Goal: Transaction & Acquisition: Purchase product/service

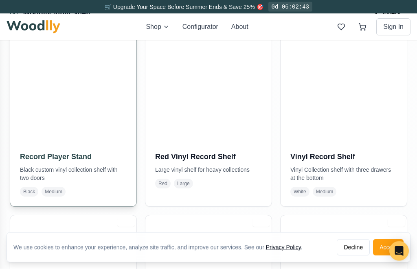
scroll to position [808, 0]
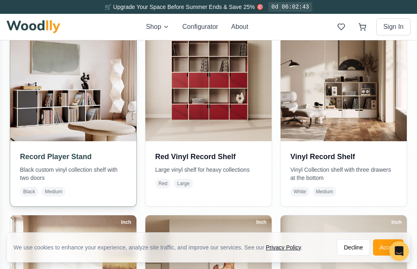
click at [97, 101] on img at bounding box center [73, 78] width 133 height 133
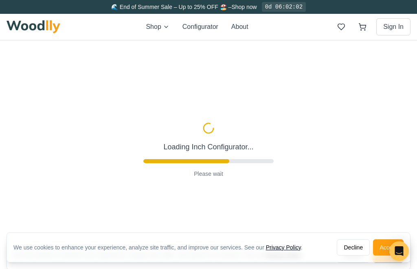
scroll to position [18, 0]
type input "72"
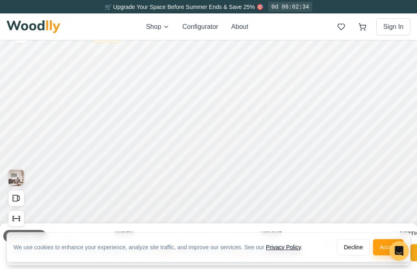
scroll to position [22, 0]
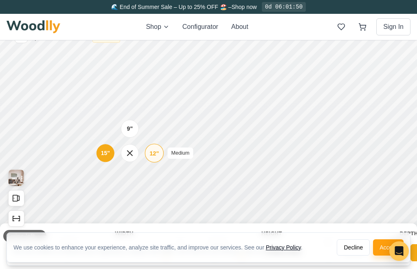
click at [150, 150] on div "12"" at bounding box center [153, 153] width 9 height 9
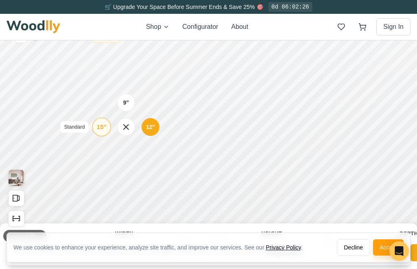
click at [105, 131] on div "15"" at bounding box center [101, 127] width 9 height 9
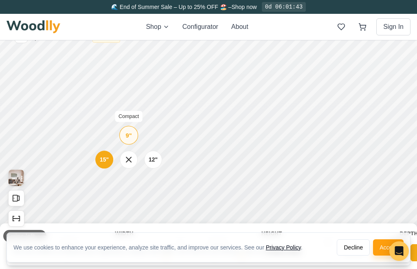
click at [129, 138] on div "9"" at bounding box center [129, 135] width 6 height 9
click at [102, 160] on div "15"" at bounding box center [99, 161] width 9 height 9
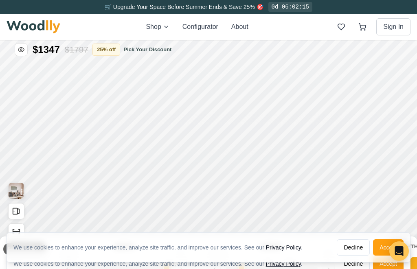
scroll to position [7, 0]
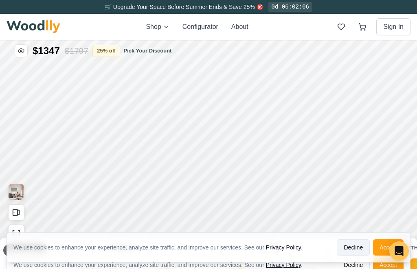
click at [352, 256] on button "Decline" at bounding box center [353, 247] width 33 height 16
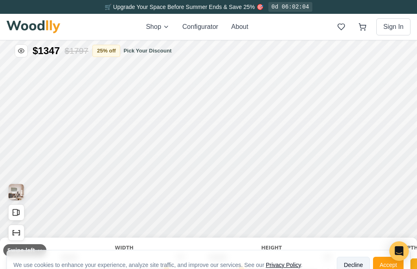
click at [353, 269] on button "Decline" at bounding box center [353, 265] width 33 height 16
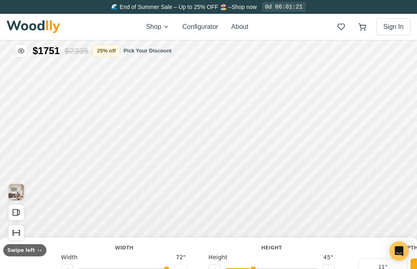
type input "2"
drag, startPoint x: 237, startPoint y: 269, endPoint x: 242, endPoint y: 271, distance: 5.2
click at [242, 269] on input "range" at bounding box center [272, 269] width 92 height 2
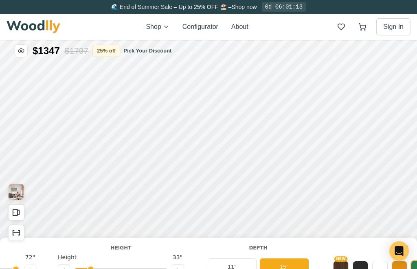
scroll to position [0, 111]
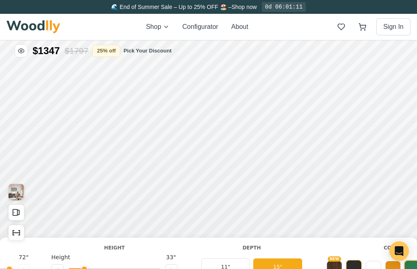
click at [352, 269] on button at bounding box center [353, 267] width 15 height 15
click at [341, 269] on button "NEW" at bounding box center [334, 267] width 15 height 15
click at [338, 269] on button "NEW" at bounding box center [334, 269] width 16 height 16
click at [355, 269] on button at bounding box center [353, 267] width 15 height 15
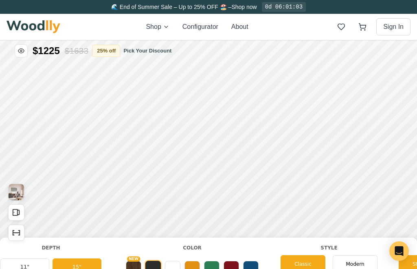
scroll to position [0, 312]
click at [355, 269] on div "Modern" at bounding box center [354, 264] width 45 height 18
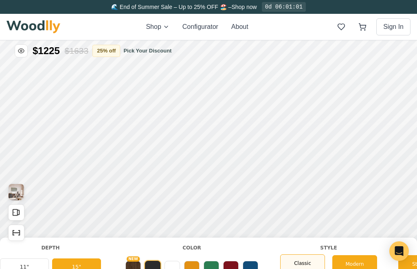
click at [315, 269] on div "Classic" at bounding box center [302, 264] width 45 height 18
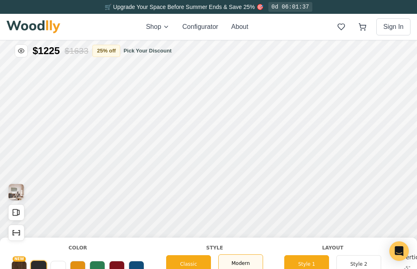
scroll to position [0, 444]
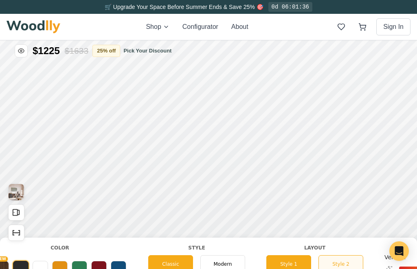
click at [338, 268] on button "Style 2" at bounding box center [341, 264] width 45 height 18
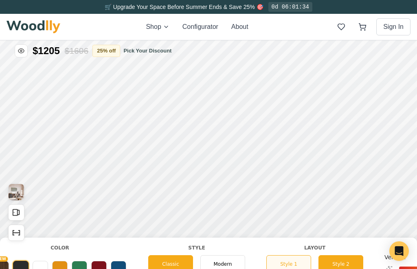
click at [285, 269] on button "Style 1" at bounding box center [288, 264] width 45 height 18
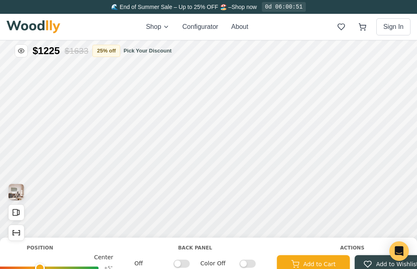
scroll to position [0, 864]
click at [182, 266] on input "Off" at bounding box center [179, 263] width 16 height 8
click at [182, 266] on input "On" at bounding box center [179, 263] width 16 height 8
checkbox input "false"
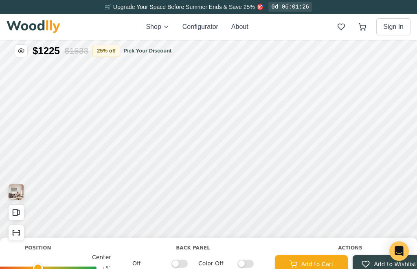
click at [242, 265] on input "Color Off" at bounding box center [245, 263] width 16 height 8
click at [244, 266] on input "Color On" at bounding box center [245, 263] width 16 height 8
checkbox input "false"
click at [181, 263] on input "Off" at bounding box center [179, 263] width 16 height 8
checkbox input "true"
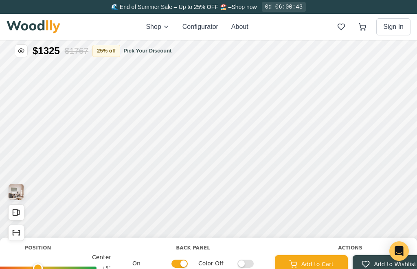
click at [239, 264] on input "Color Off" at bounding box center [245, 263] width 16 height 8
click at [247, 266] on input "Color On" at bounding box center [245, 263] width 16 height 8
checkbox input "false"
click at [178, 266] on input "On" at bounding box center [179, 263] width 16 height 8
checkbox input "false"
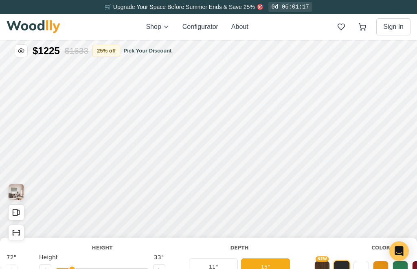
scroll to position [0, 0]
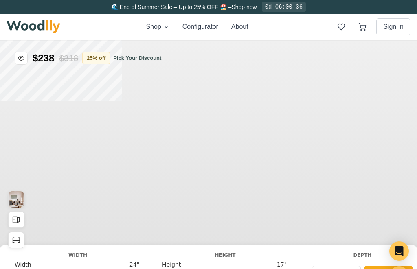
type input "72"
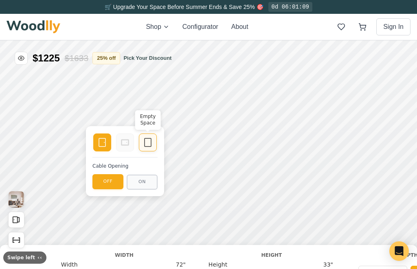
click at [145, 144] on icon at bounding box center [148, 143] width 10 height 10
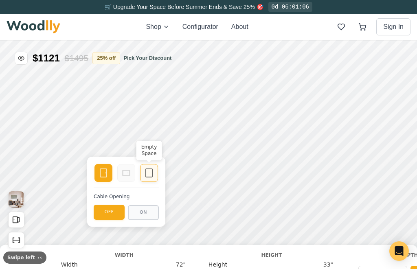
click at [149, 174] on icon at bounding box center [149, 173] width 10 height 10
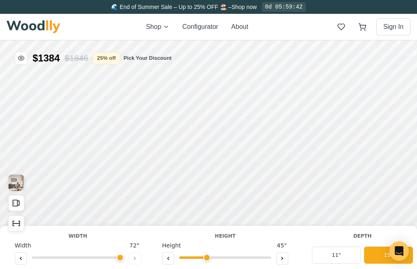
type input "3"
click at [17, 206] on rect "Open All Doors and Drawers" at bounding box center [15, 203] width 4 height 6
click at [12, 202] on icon "Open All Doors and Drawers" at bounding box center [16, 203] width 9 height 9
click at [13, 223] on icon "Show Dimensions" at bounding box center [16, 223] width 9 height 9
